Goal: Information Seeking & Learning: Learn about a topic

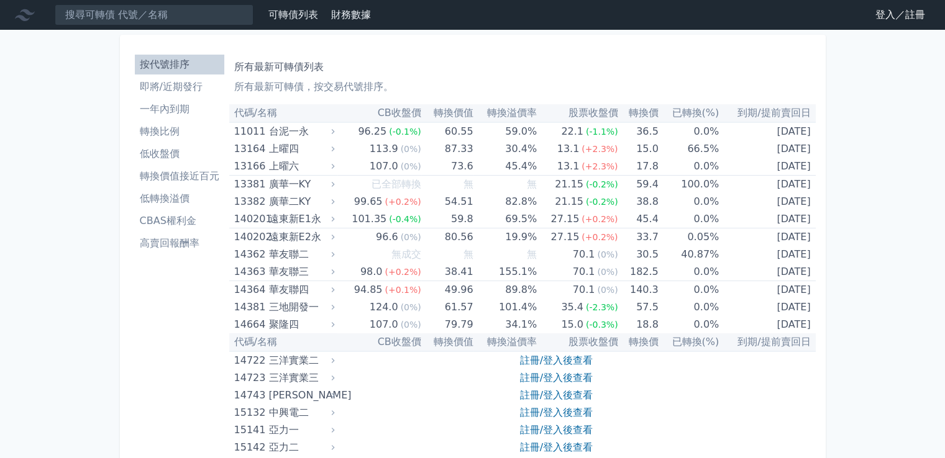
click at [170, 107] on li "一年內到期" at bounding box center [179, 109] width 89 height 15
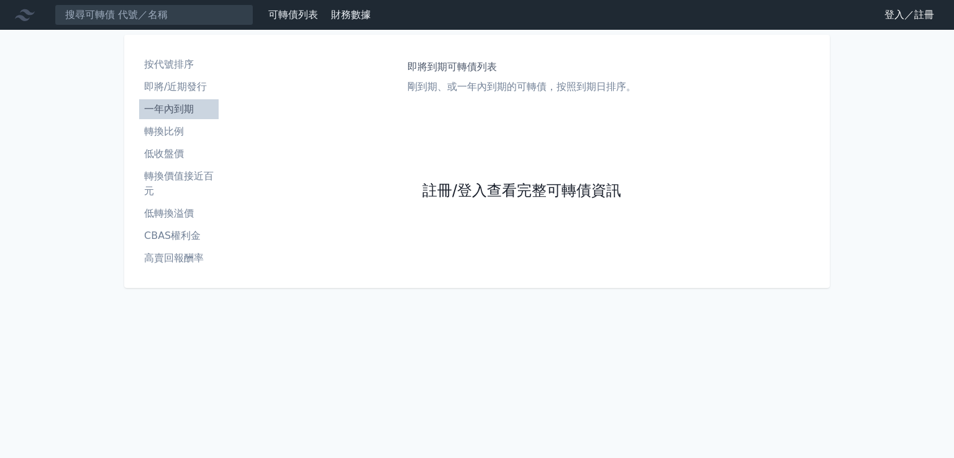
click at [458, 189] on link "註冊/登入查看完整可轉債資訊" at bounding box center [521, 191] width 199 height 20
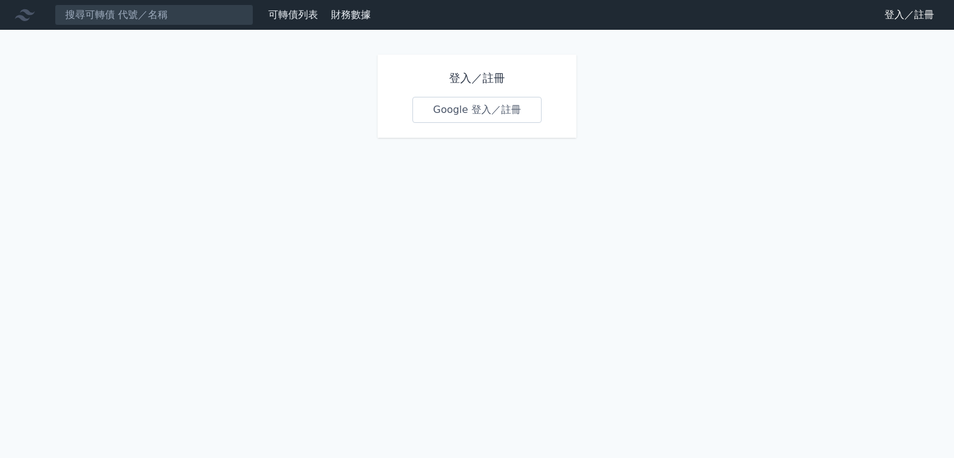
click at [445, 116] on link "Google 登入／註冊" at bounding box center [476, 110] width 129 height 26
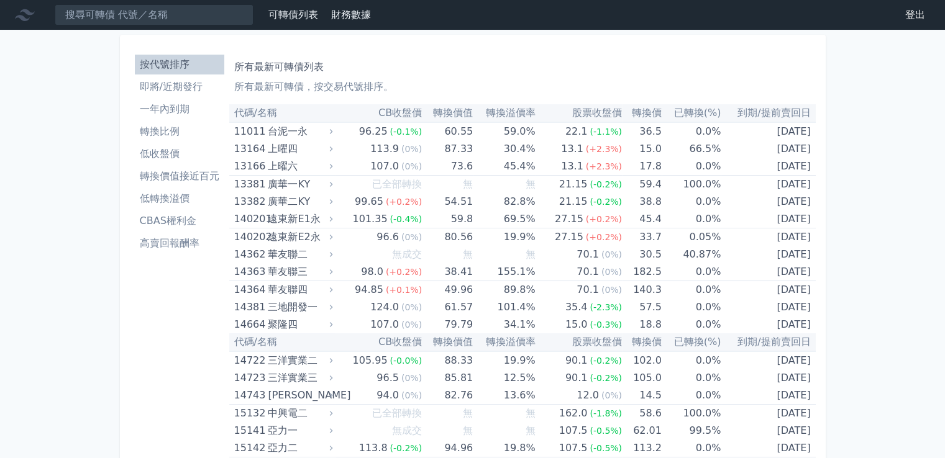
click at [164, 114] on li "一年內到期" at bounding box center [179, 109] width 89 height 15
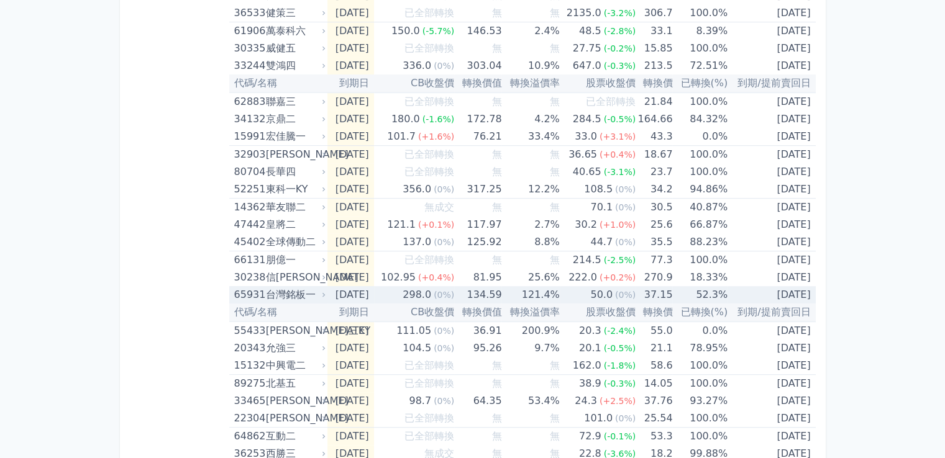
scroll to position [745, 0]
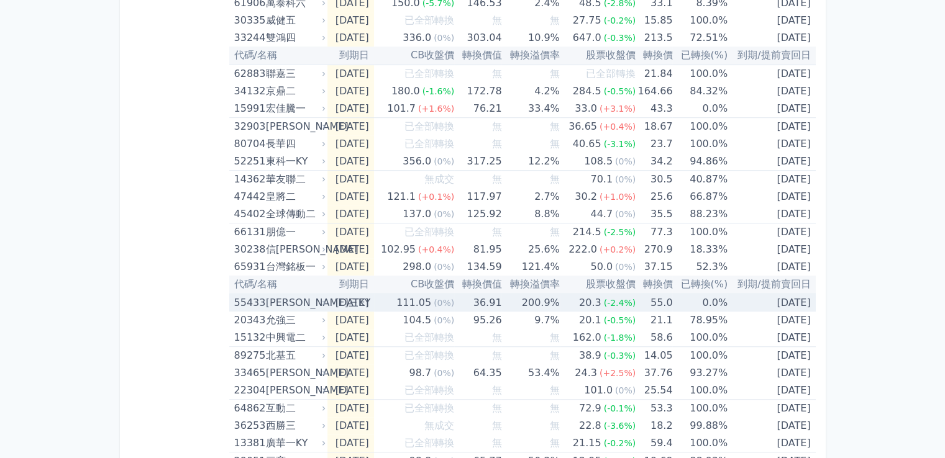
click at [722, 301] on td "0.0%" at bounding box center [699, 303] width 55 height 18
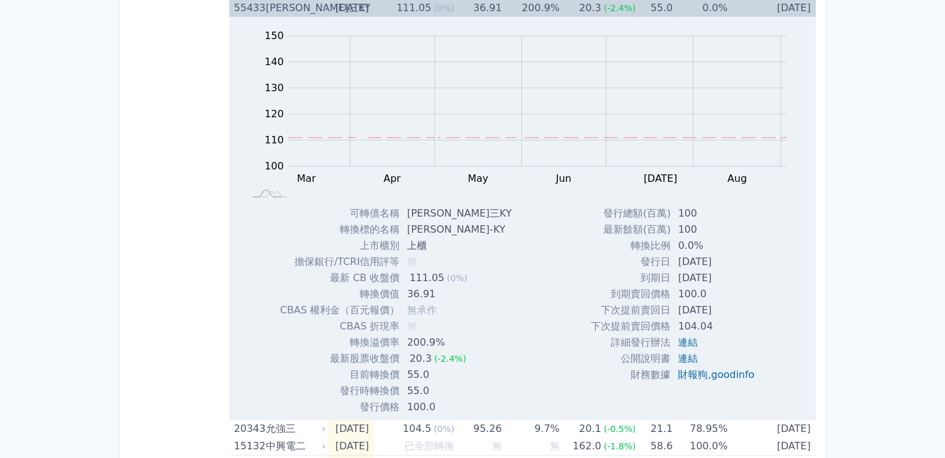
scroll to position [1056, 0]
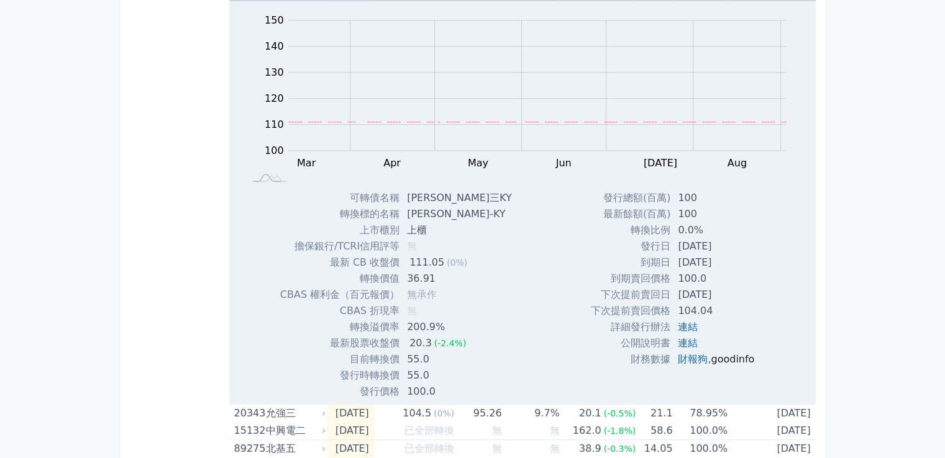
click at [727, 361] on link "goodinfo" at bounding box center [731, 359] width 43 height 12
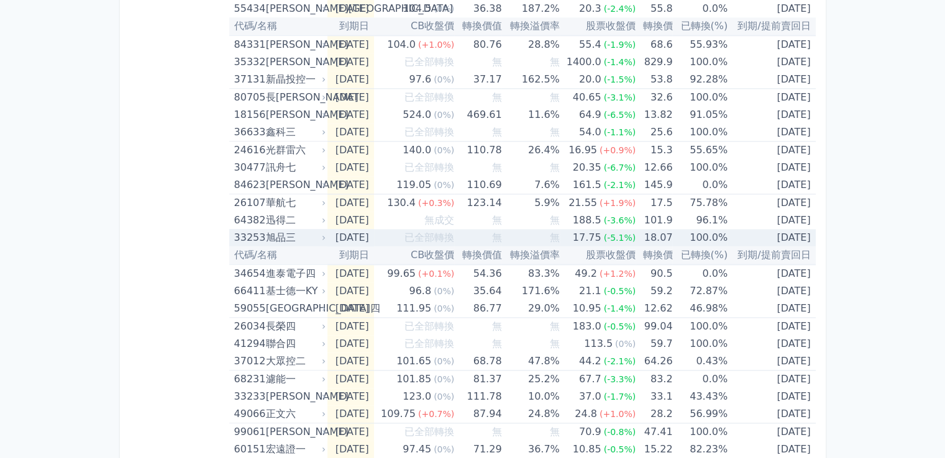
scroll to position [1677, 0]
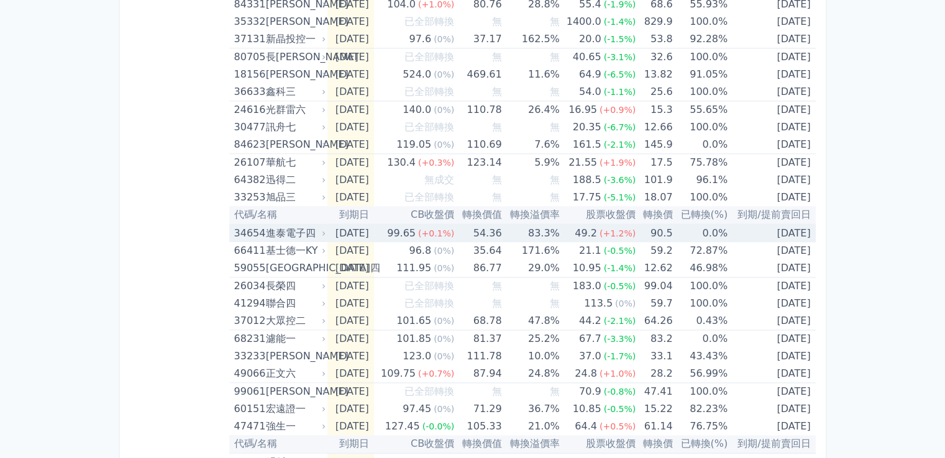
click at [672, 231] on td "90.5" at bounding box center [653, 233] width 37 height 18
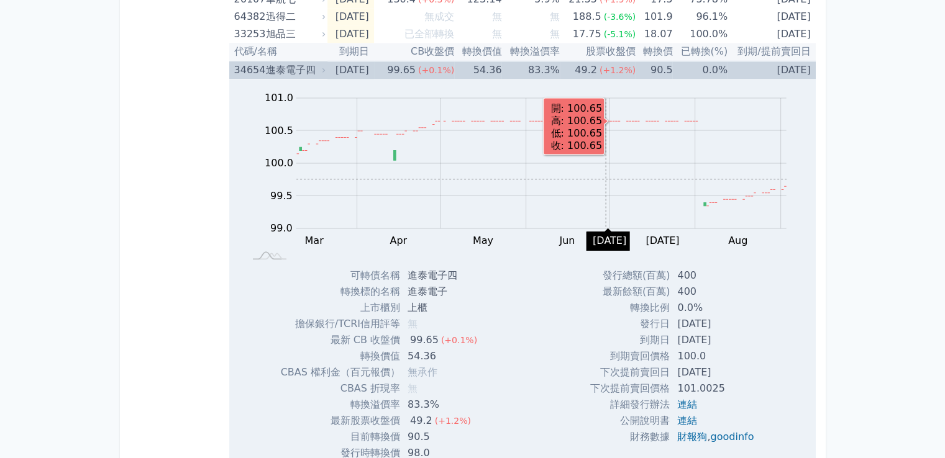
scroll to position [1863, 0]
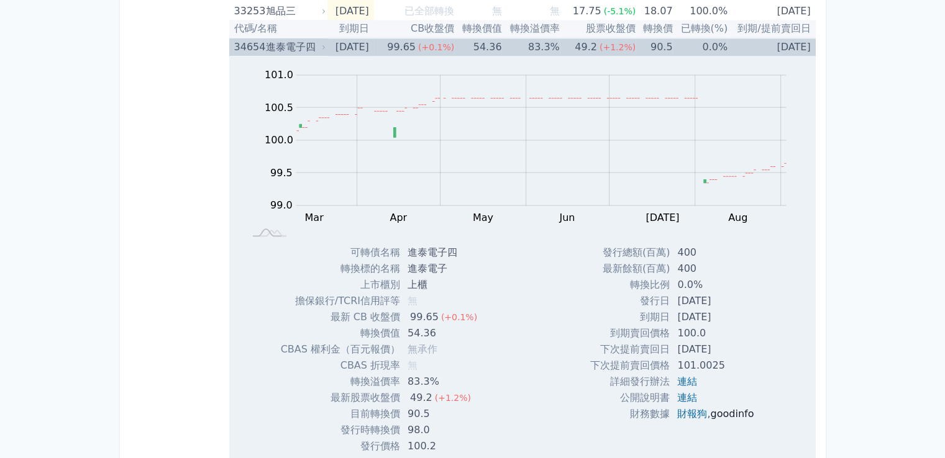
click at [728, 408] on link "goodinfo" at bounding box center [731, 414] width 43 height 12
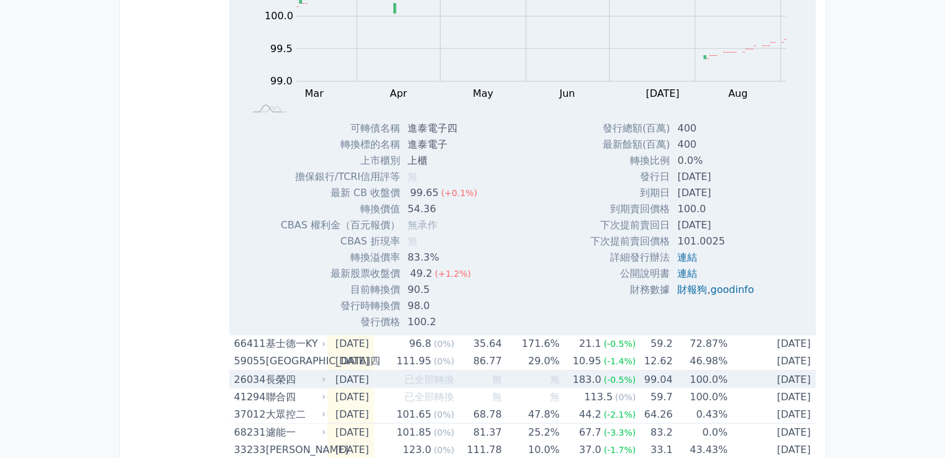
scroll to position [2049, 0]
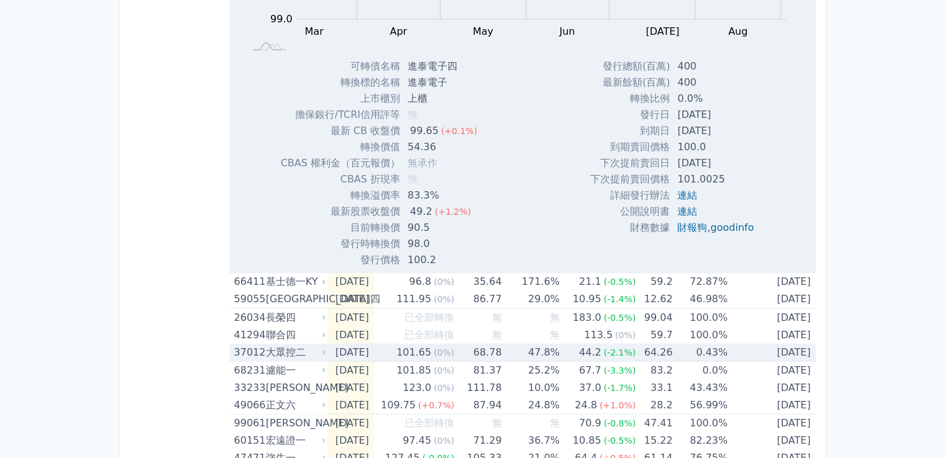
click at [711, 347] on td "0.43%" at bounding box center [699, 352] width 55 height 18
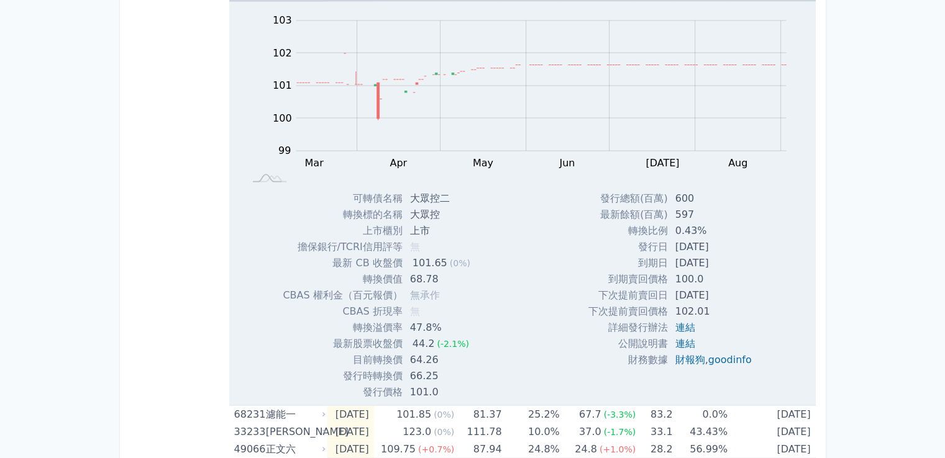
scroll to position [2546, 0]
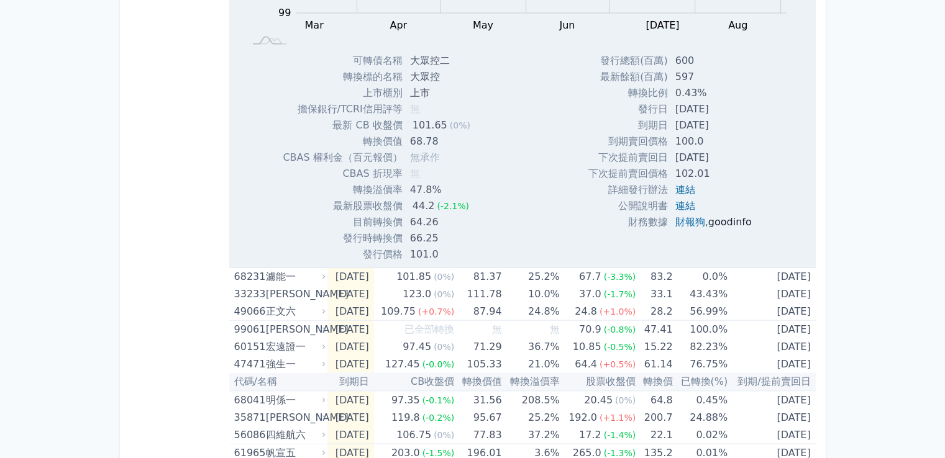
click at [725, 216] on link "goodinfo" at bounding box center [729, 222] width 43 height 12
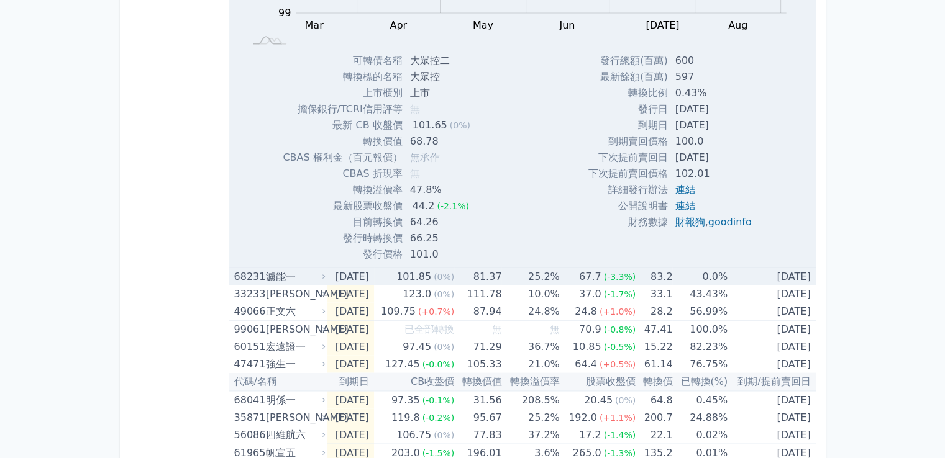
click at [655, 276] on td "83.2" at bounding box center [653, 277] width 37 height 18
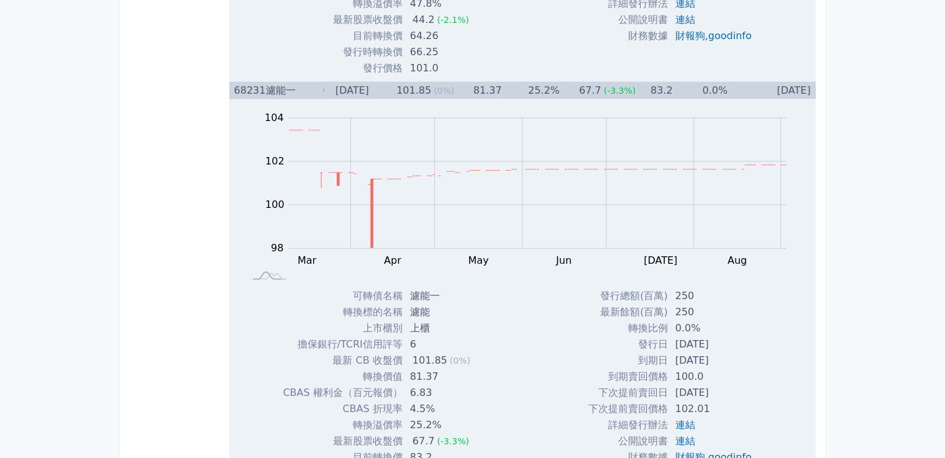
scroll to position [2981, 0]
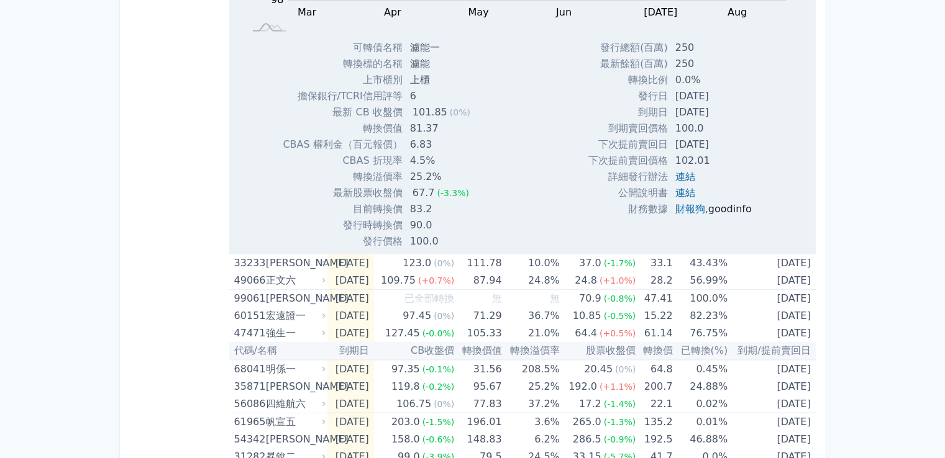
click at [730, 204] on link "goodinfo" at bounding box center [729, 209] width 43 height 12
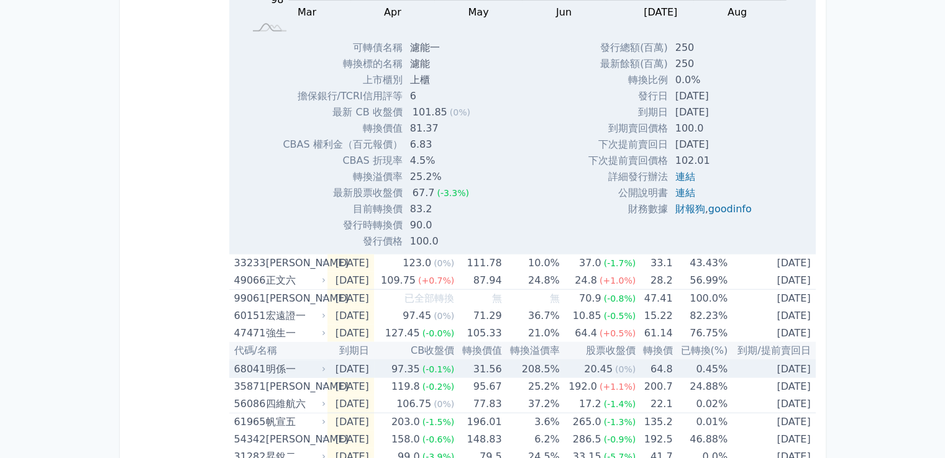
scroll to position [3043, 0]
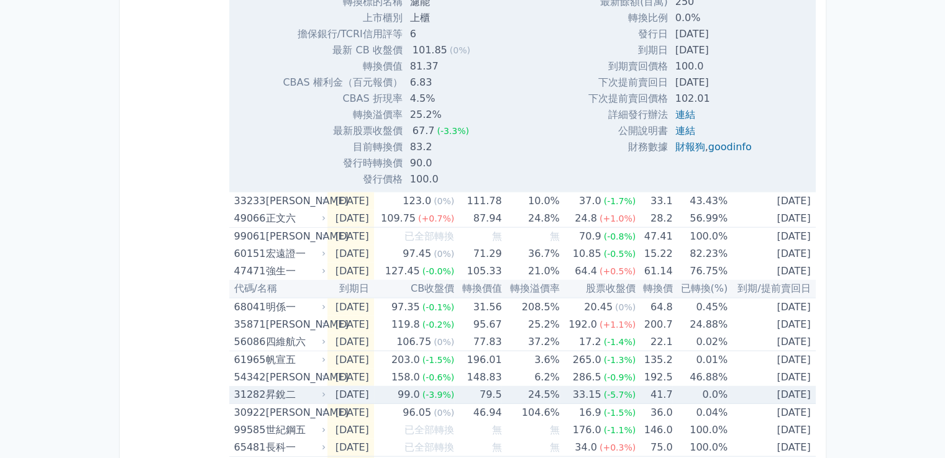
click at [709, 390] on td "0.0%" at bounding box center [699, 395] width 55 height 18
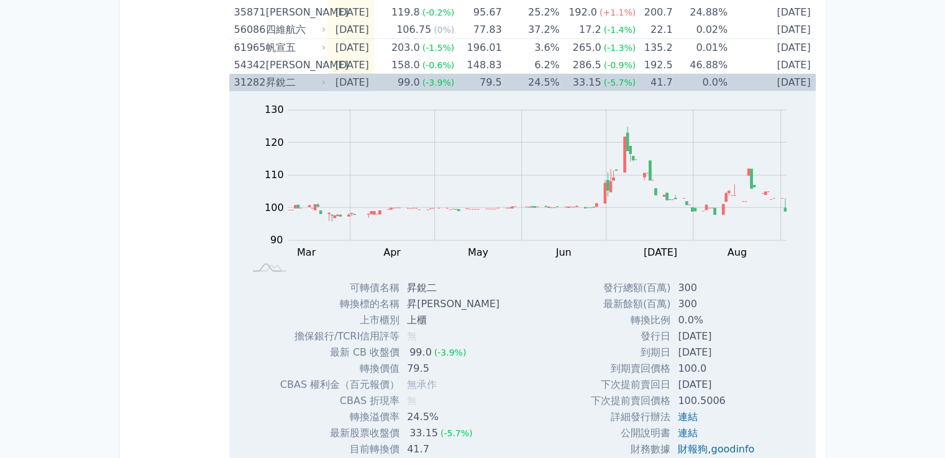
scroll to position [3416, 0]
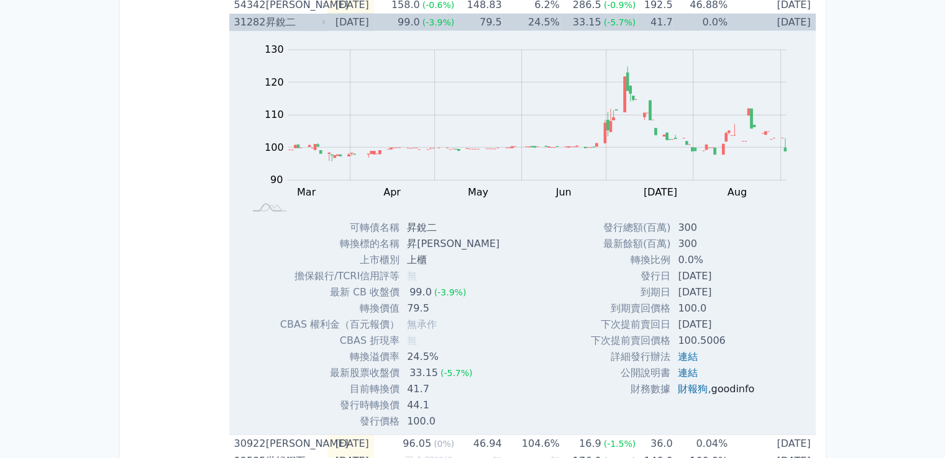
click at [740, 384] on link "goodinfo" at bounding box center [731, 389] width 43 height 12
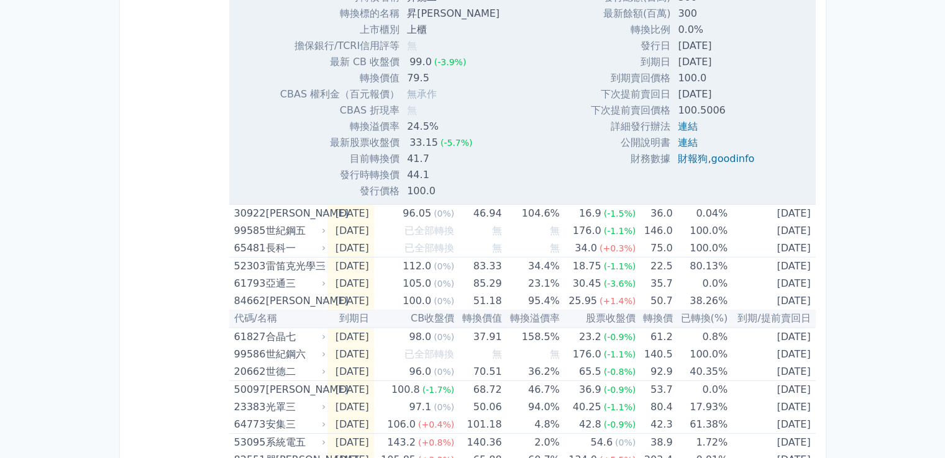
scroll to position [3664, 0]
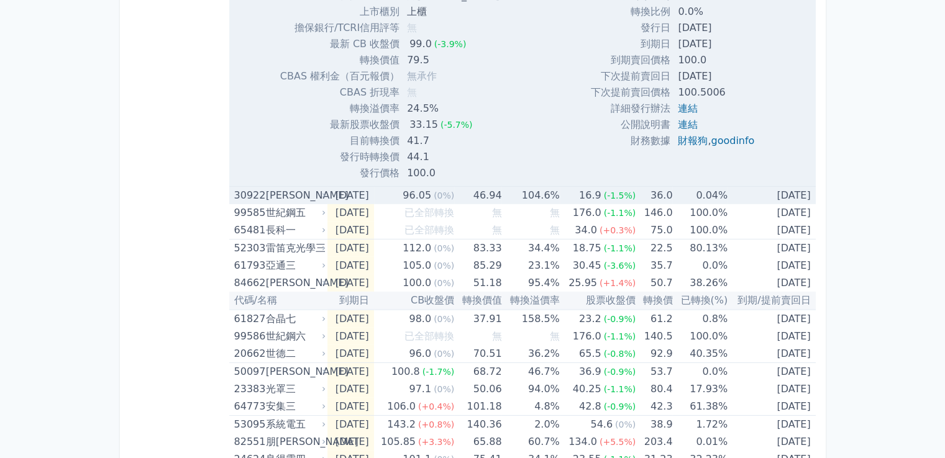
click at [697, 195] on td "0.04%" at bounding box center [699, 196] width 55 height 18
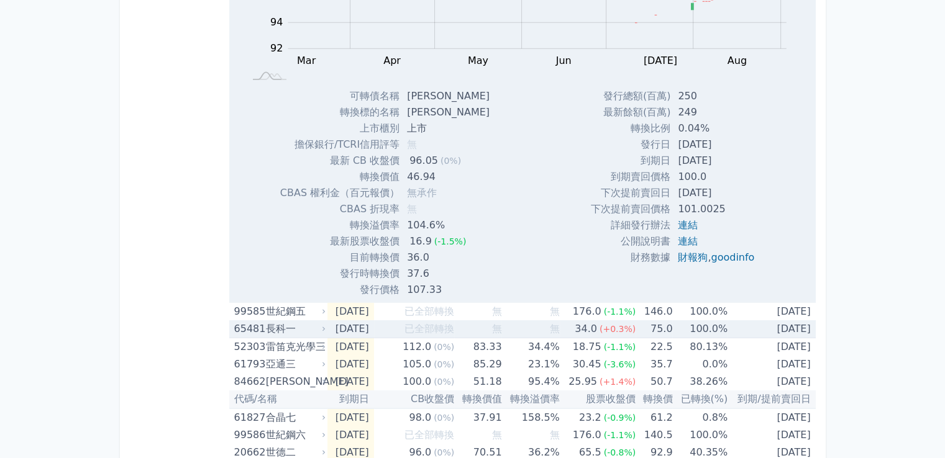
scroll to position [3975, 0]
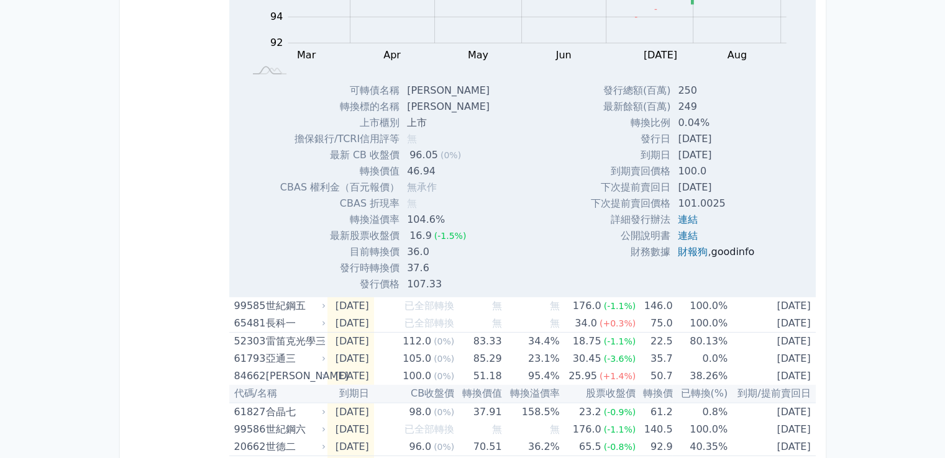
click at [719, 252] on link "goodinfo" at bounding box center [731, 252] width 43 height 12
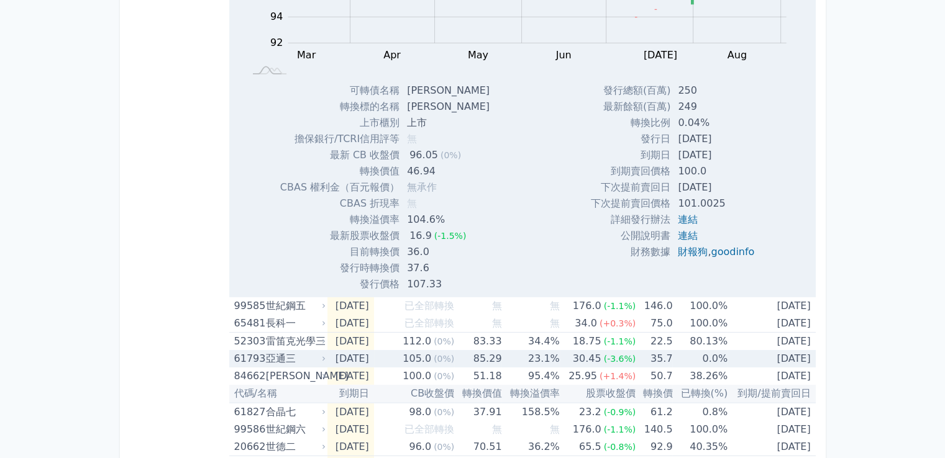
click at [712, 358] on td "0.0%" at bounding box center [699, 358] width 55 height 17
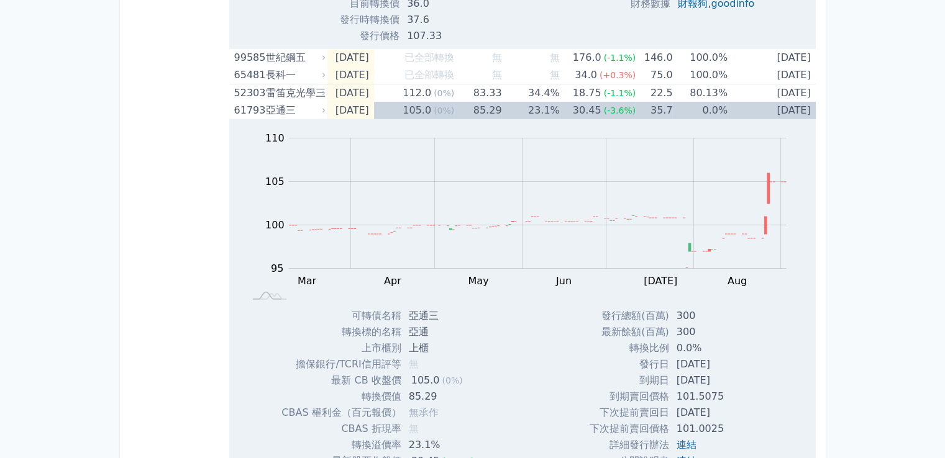
scroll to position [4409, 0]
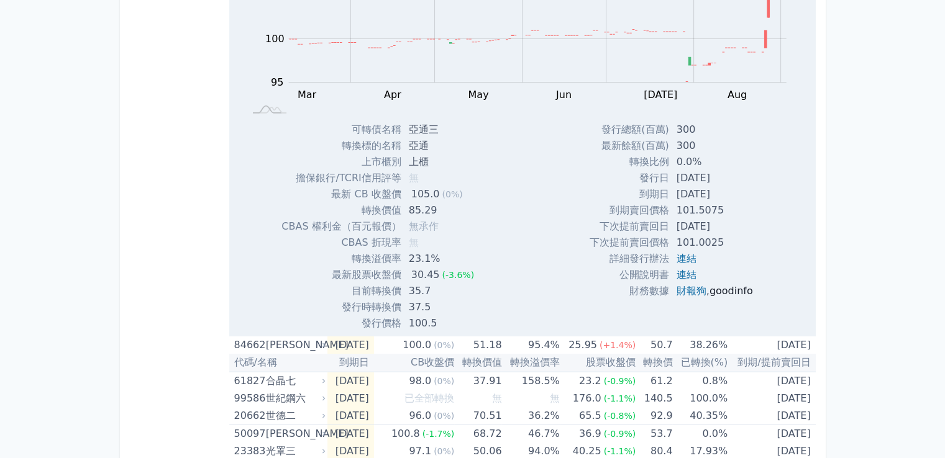
click at [733, 285] on link "goodinfo" at bounding box center [730, 291] width 43 height 12
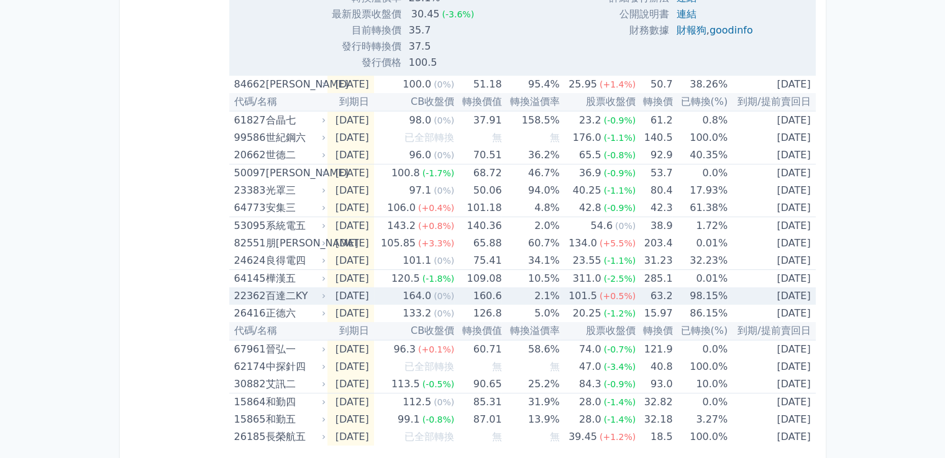
scroll to position [4672, 0]
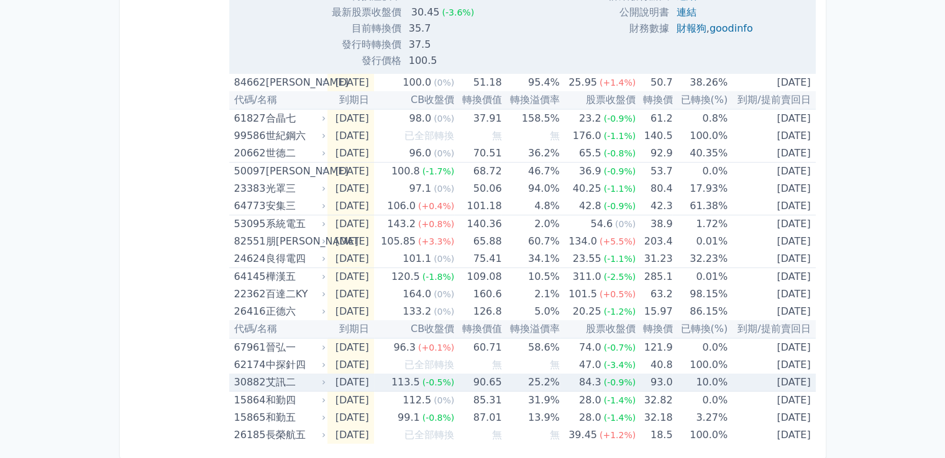
click at [669, 380] on td "93.0" at bounding box center [653, 383] width 37 height 18
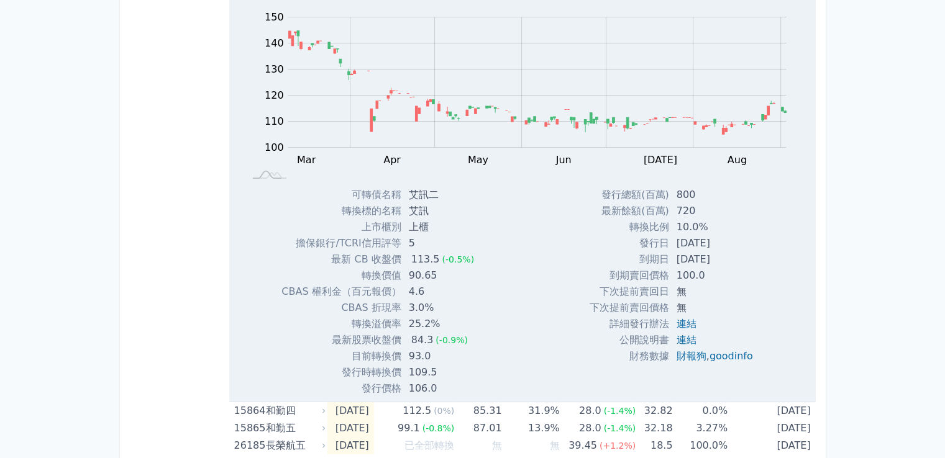
scroll to position [5075, 0]
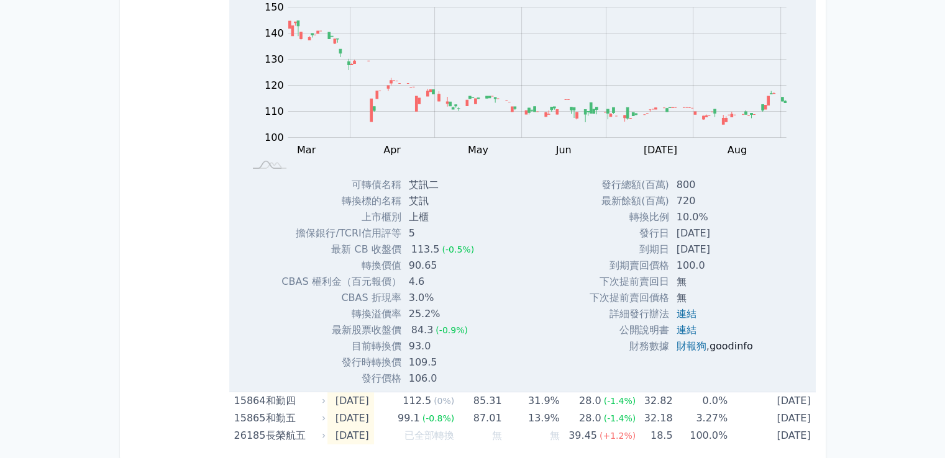
click at [734, 341] on link "goodinfo" at bounding box center [730, 346] width 43 height 12
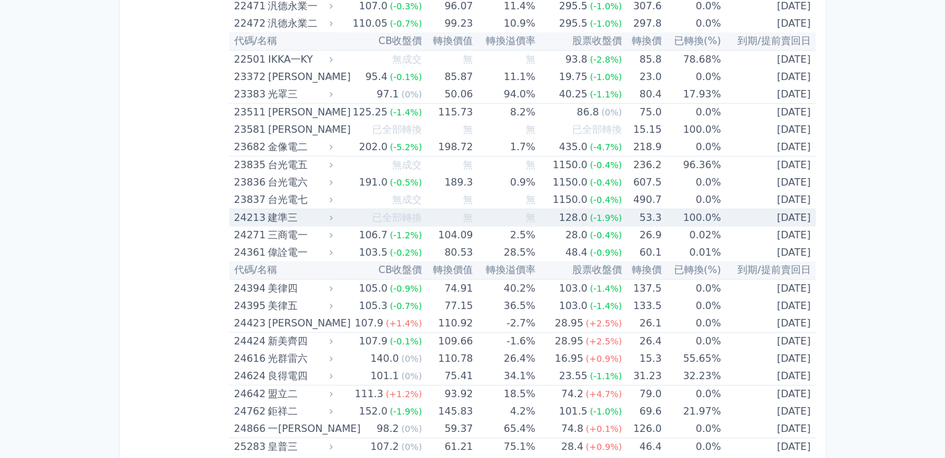
scroll to position [994, 0]
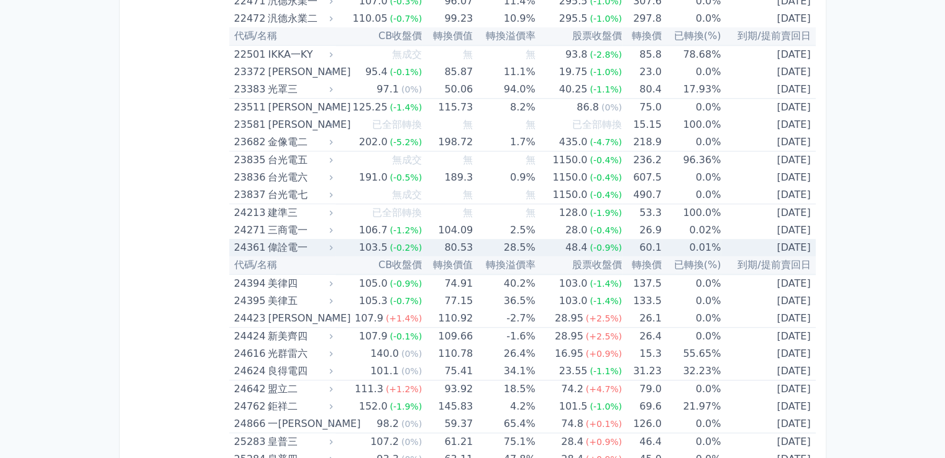
click at [674, 243] on td "0.01%" at bounding box center [690, 247] width 59 height 17
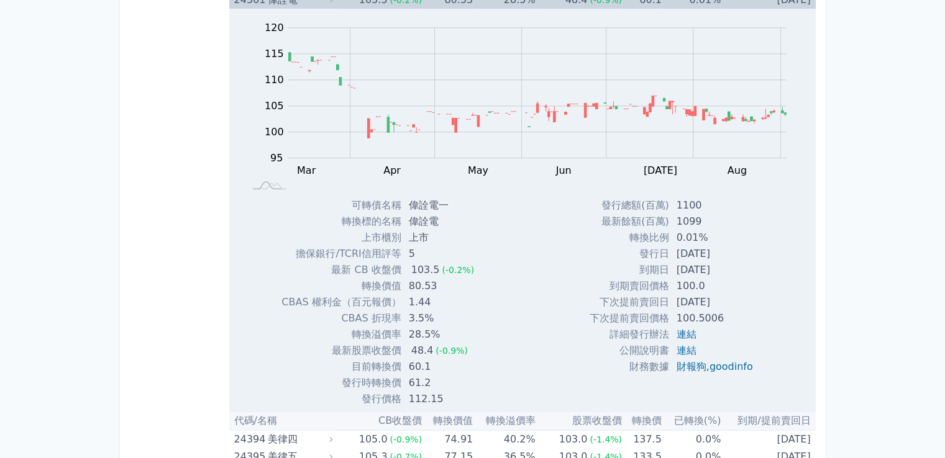
scroll to position [1242, 0]
click at [730, 360] on link "goodinfo" at bounding box center [730, 366] width 43 height 12
